Goal: Share content

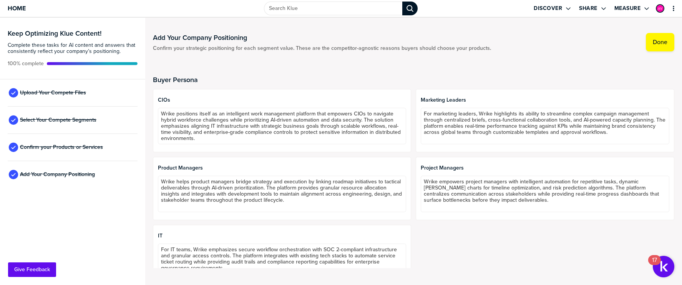
click at [84, 88] on div "Upload Your Compete Files" at bounding box center [73, 92] width 130 height 27
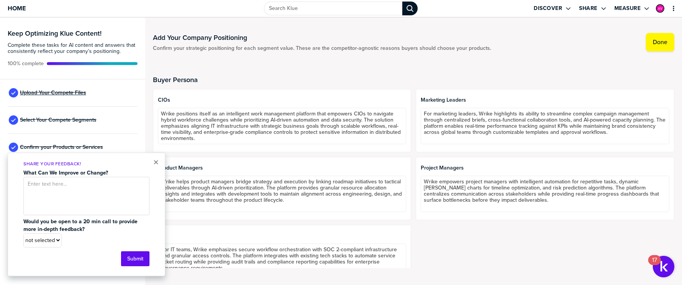
click at [78, 92] on span "Upload Your Compete Files" at bounding box center [53, 93] width 66 height 6
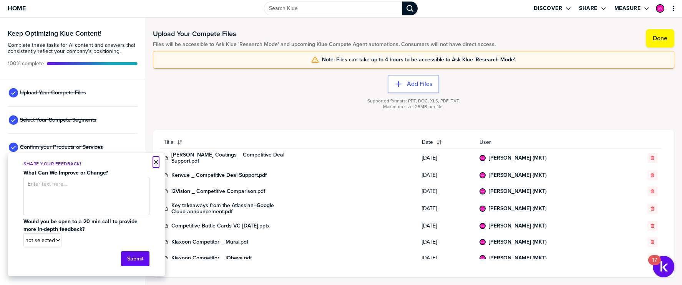
click at [156, 164] on button "×" at bounding box center [155, 162] width 5 height 9
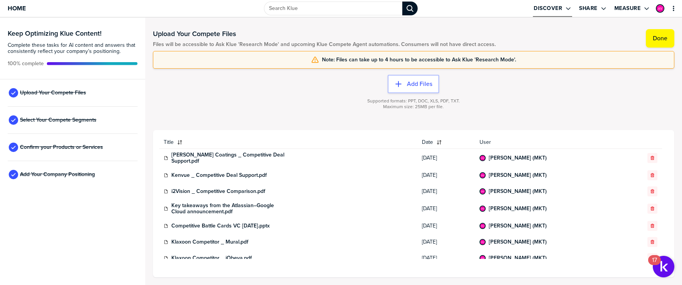
click at [563, 10] on div "Open Drop" at bounding box center [563, 8] width 3 height 7
click at [580, 9] on label "Share" at bounding box center [588, 8] width 18 height 7
click at [19, 12] on span "Home" at bounding box center [17, 8] width 18 height 7
